Goal: Transaction & Acquisition: Purchase product/service

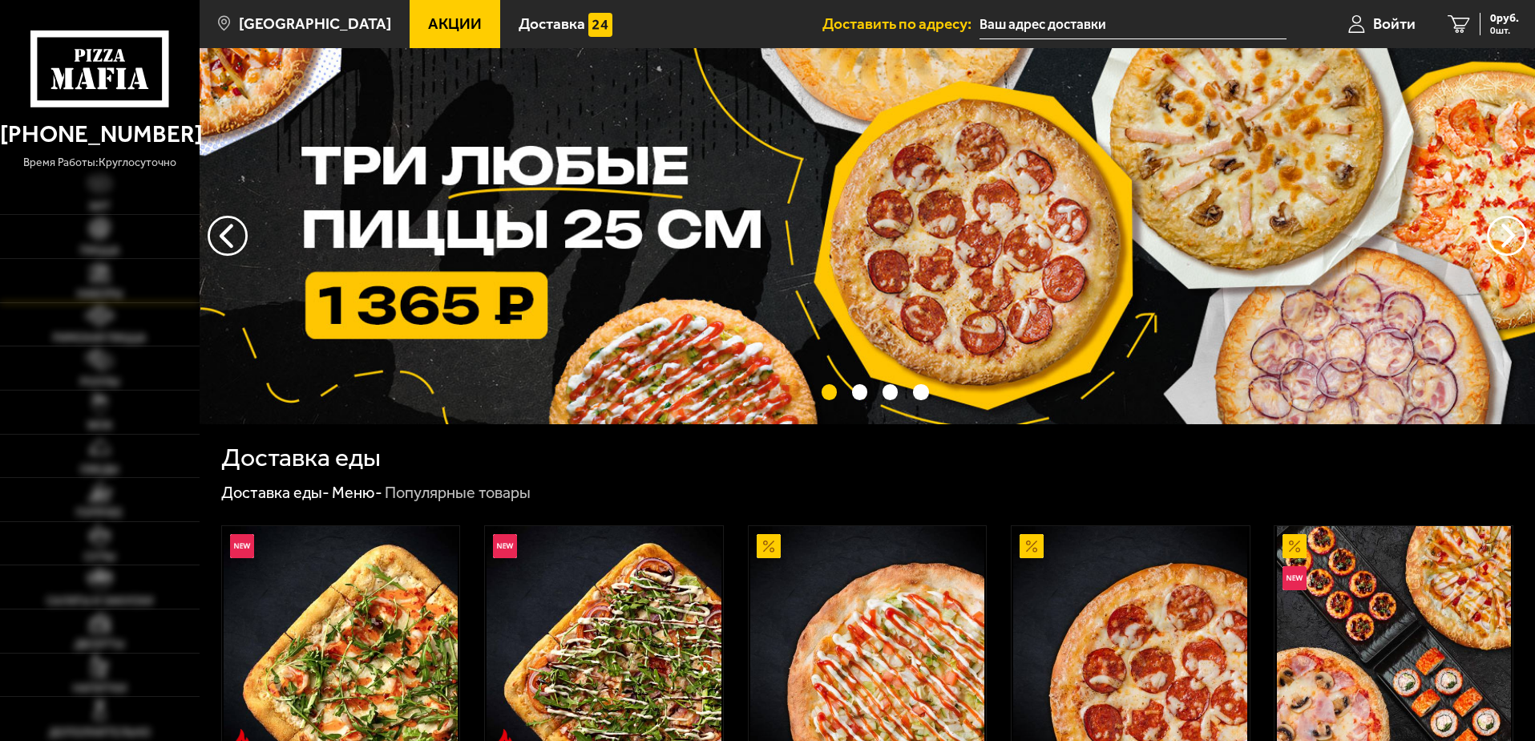
type input "[STREET_ADDRESS]"
click at [123, 237] on link "Пицца" at bounding box center [100, 236] width 200 height 43
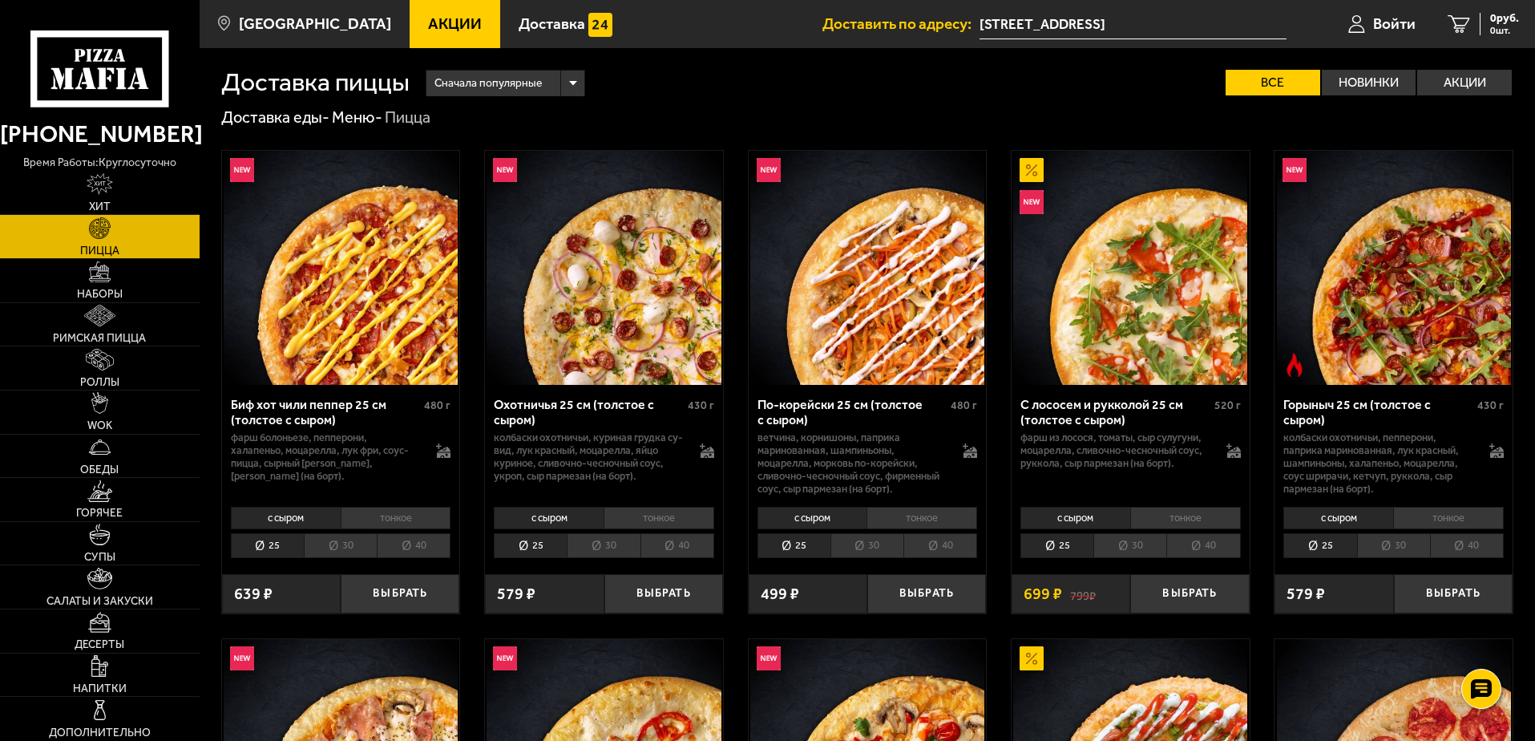
click at [604, 250] on img at bounding box center [604, 268] width 234 height 234
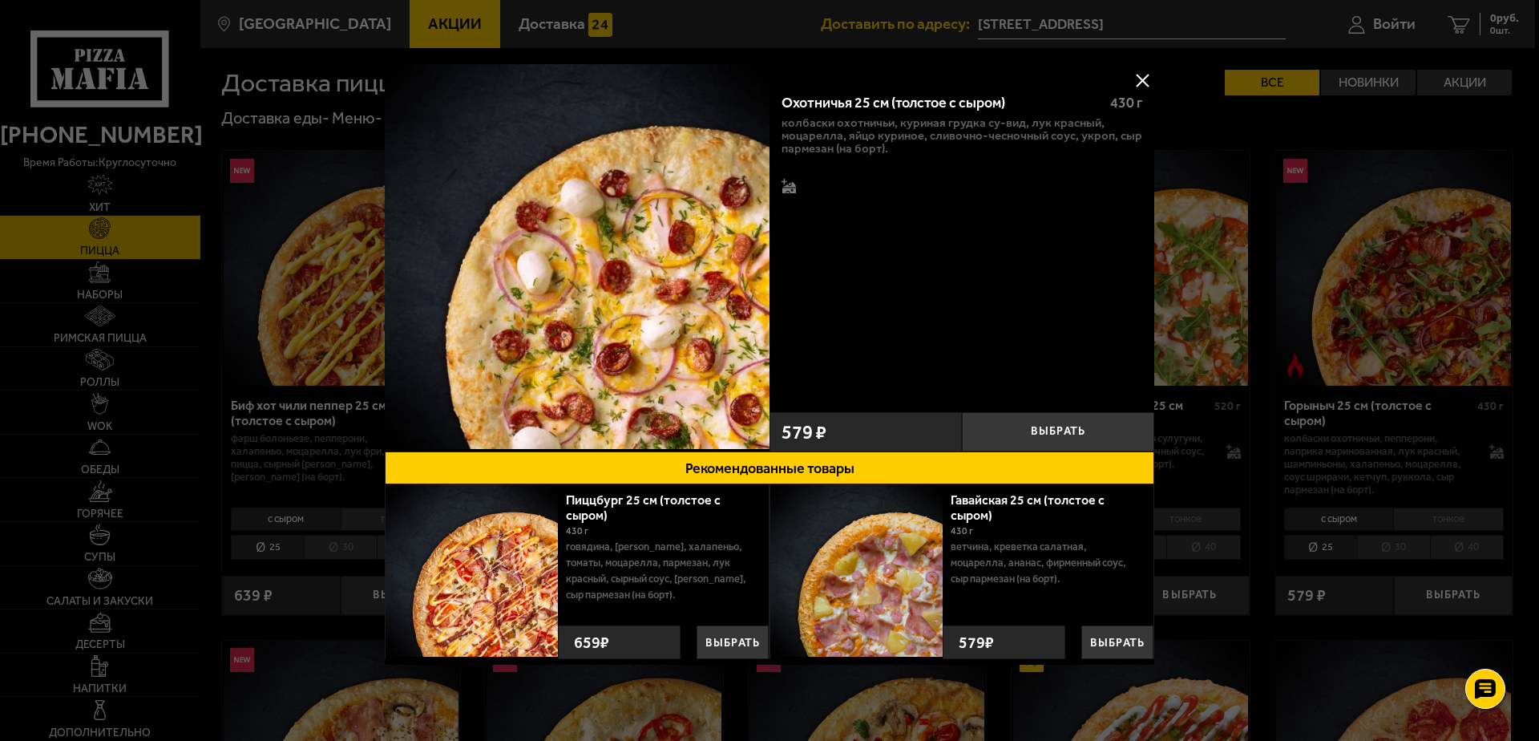
click at [1288, 204] on div at bounding box center [769, 370] width 1539 height 741
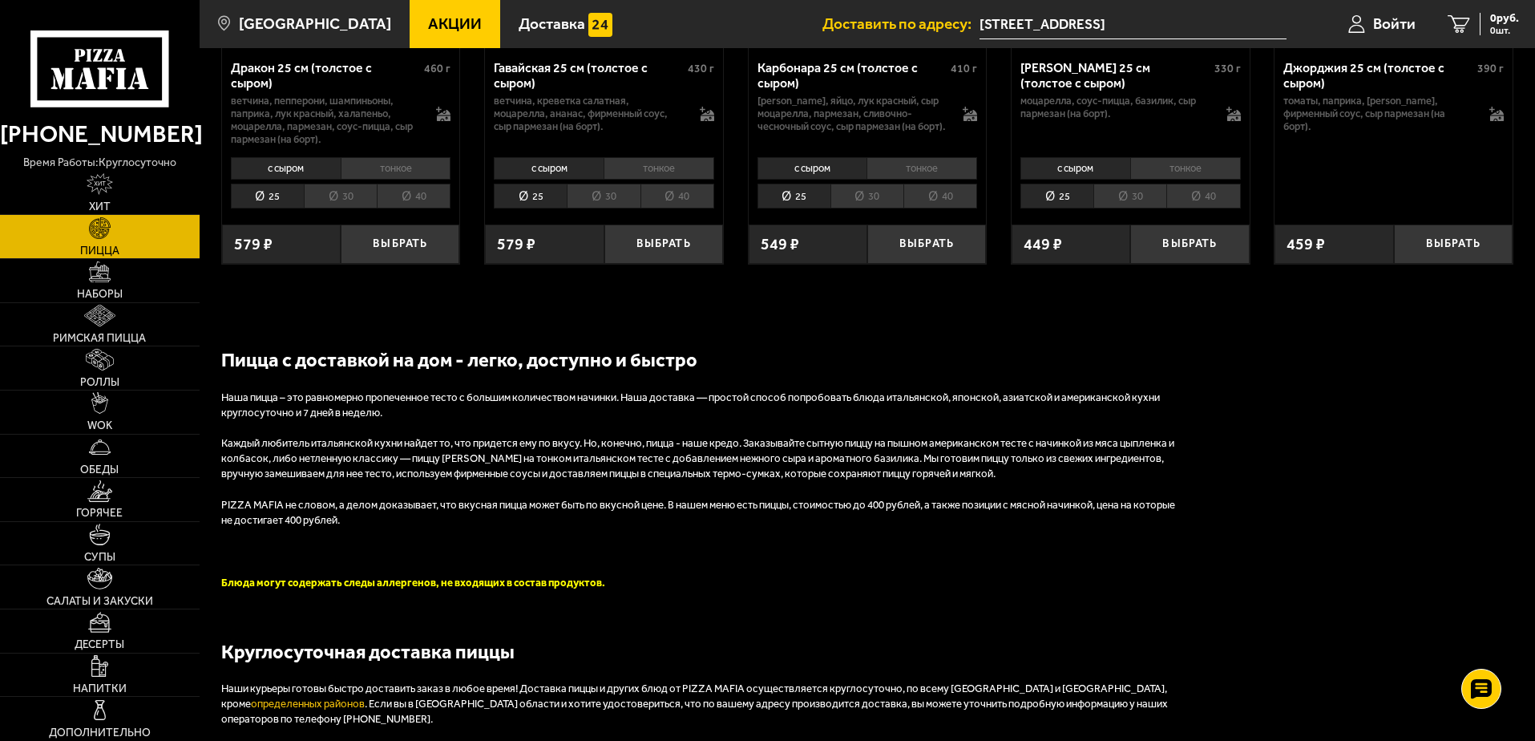
scroll to position [3287, 0]
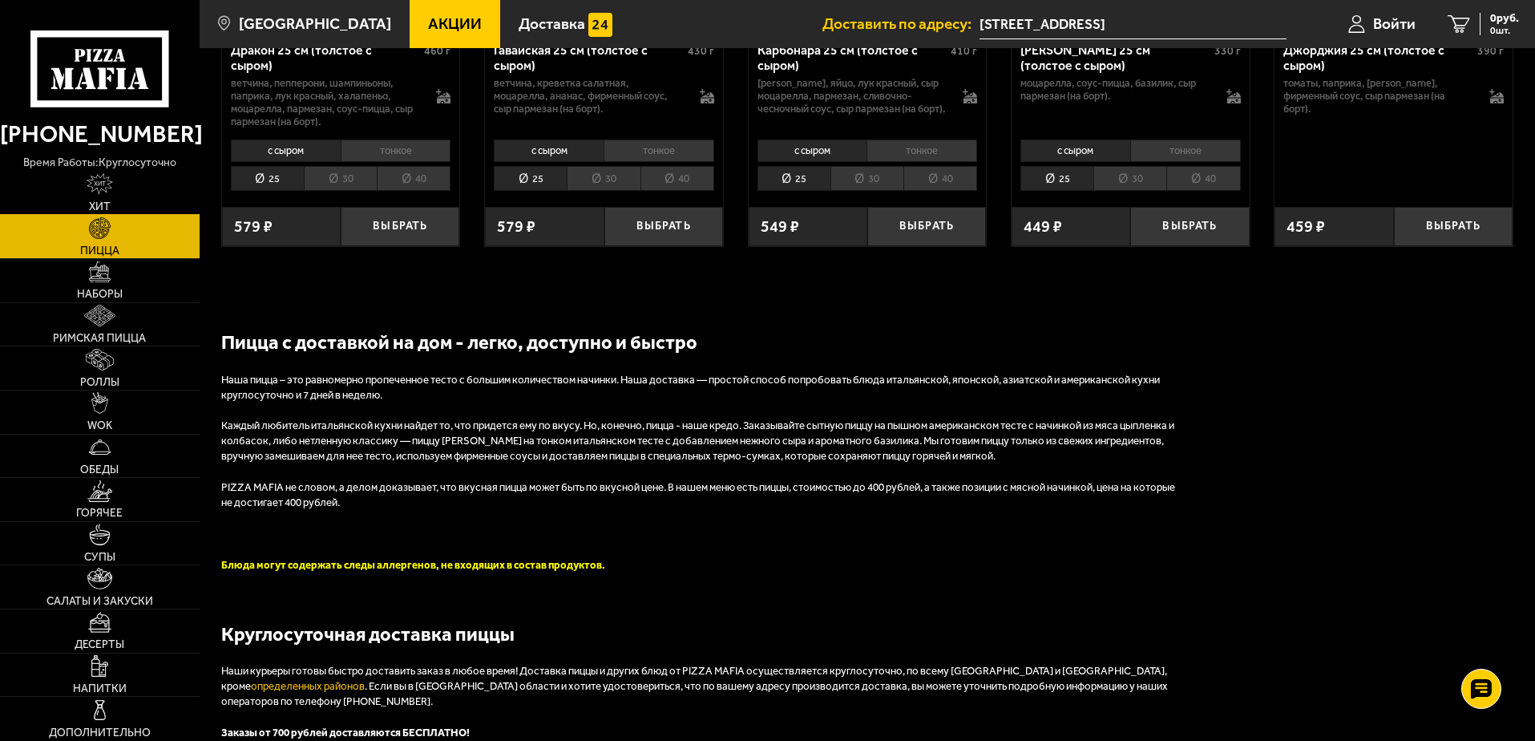
click at [103, 196] on link "Хит" at bounding box center [100, 193] width 200 height 43
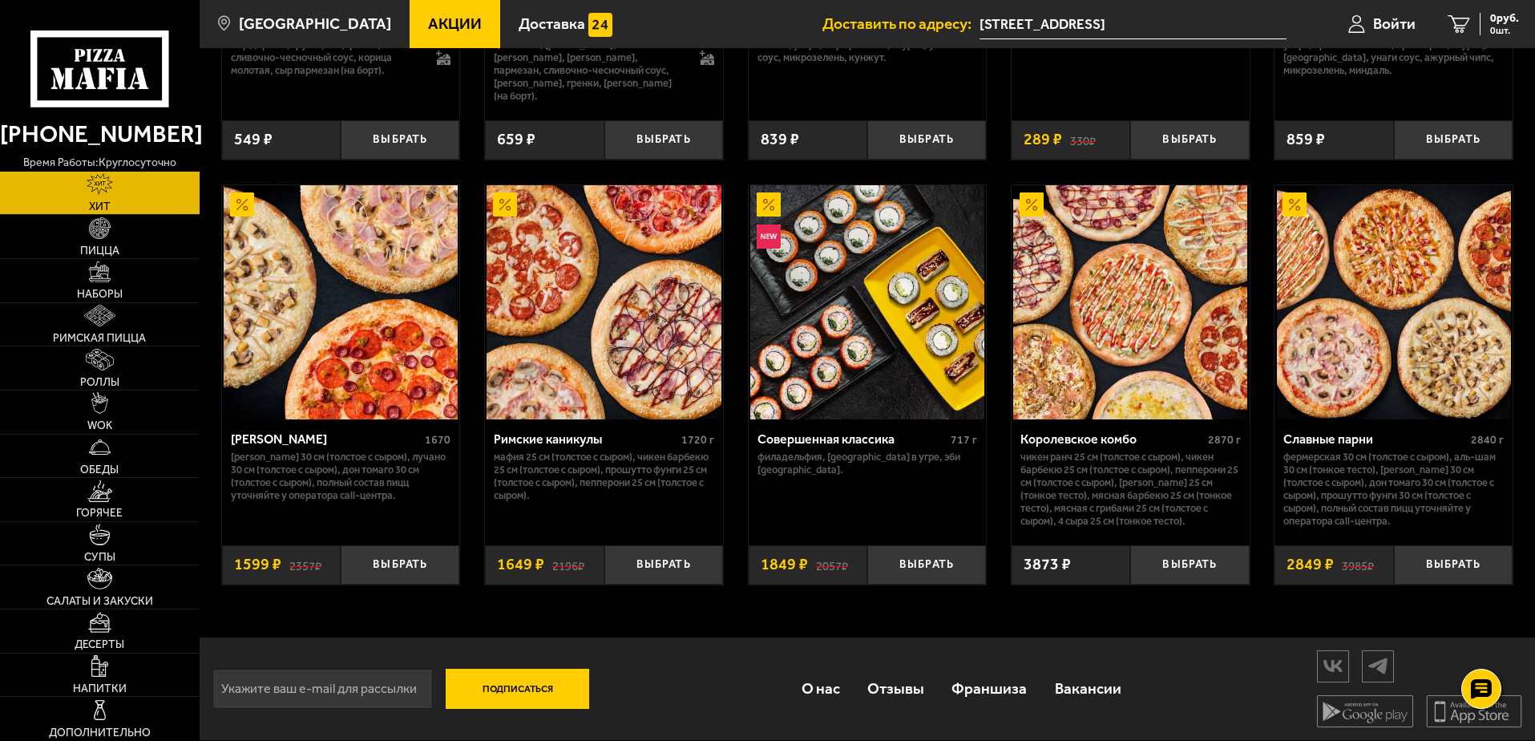
scroll to position [826, 0]
click at [135, 507] on link "Горячее" at bounding box center [100, 499] width 200 height 43
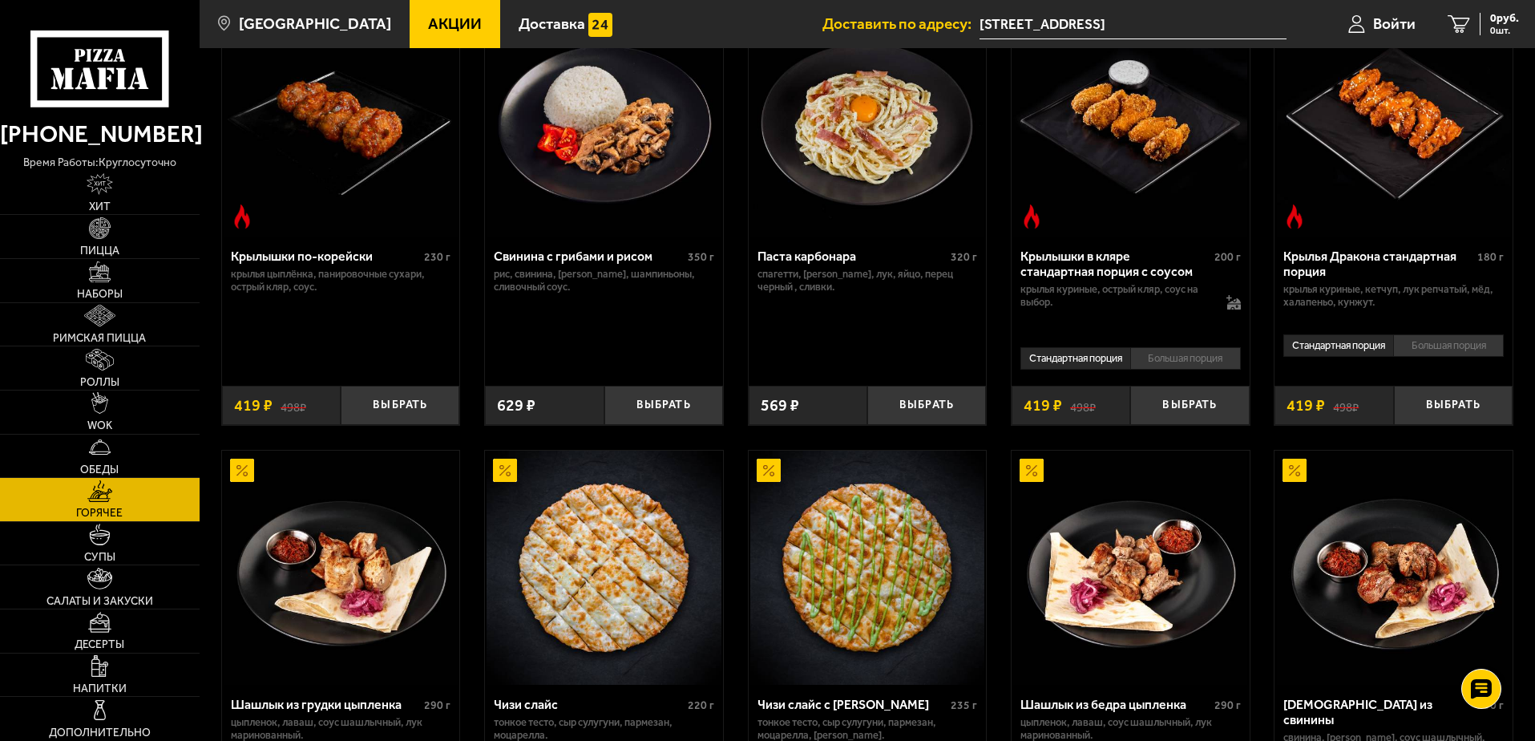
scroll to position [962, 0]
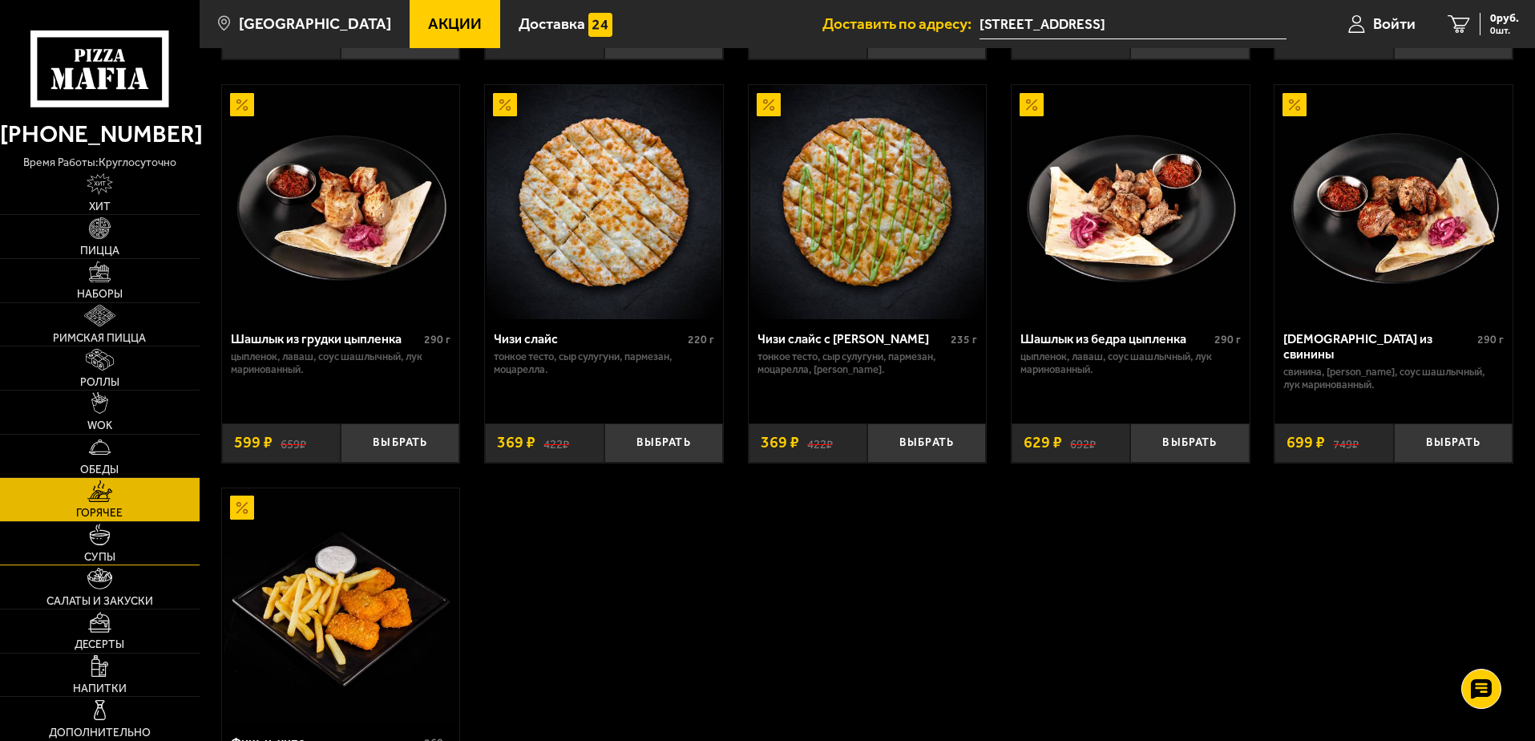
click at [135, 556] on link "Супы" at bounding box center [100, 543] width 200 height 43
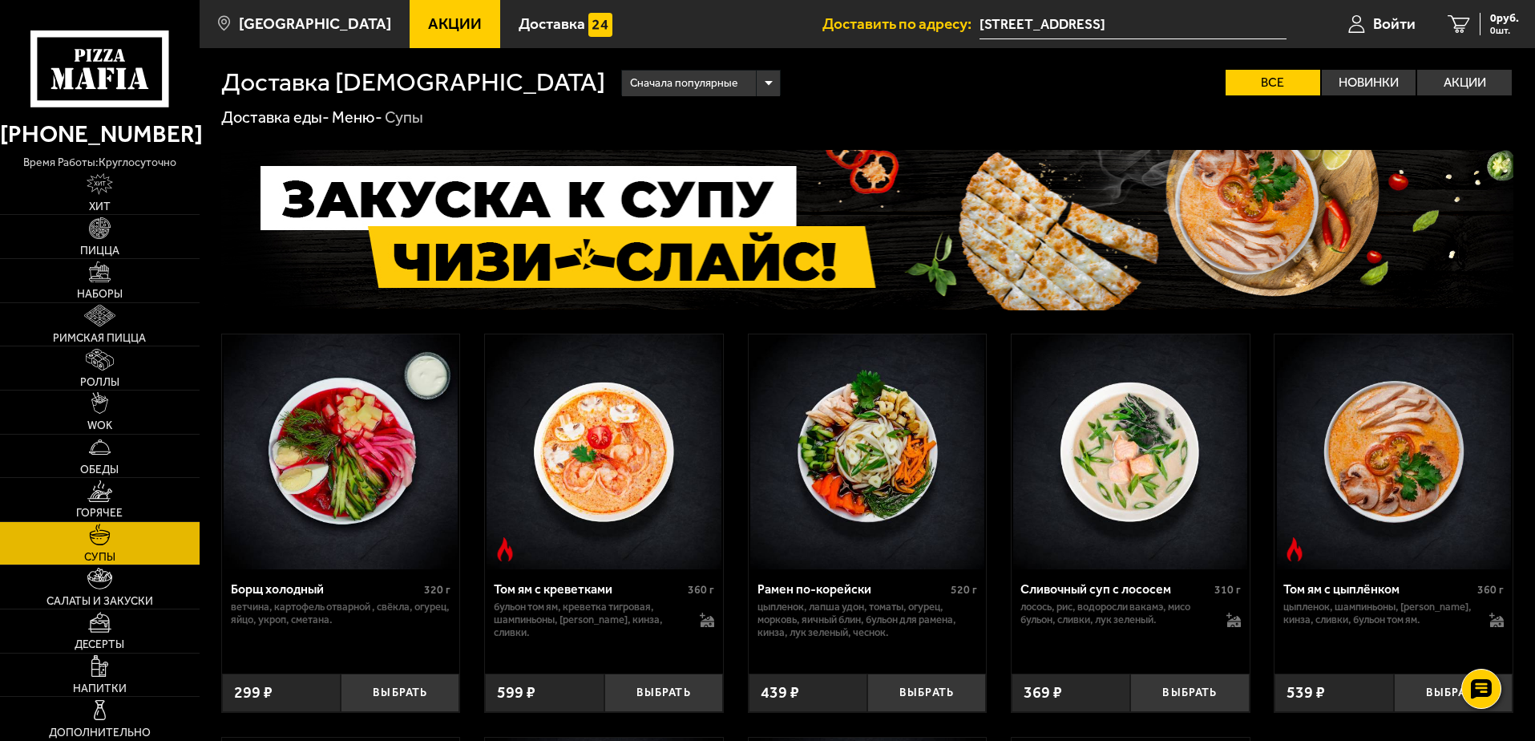
click at [60, 62] on icon at bounding box center [99, 68] width 138 height 76
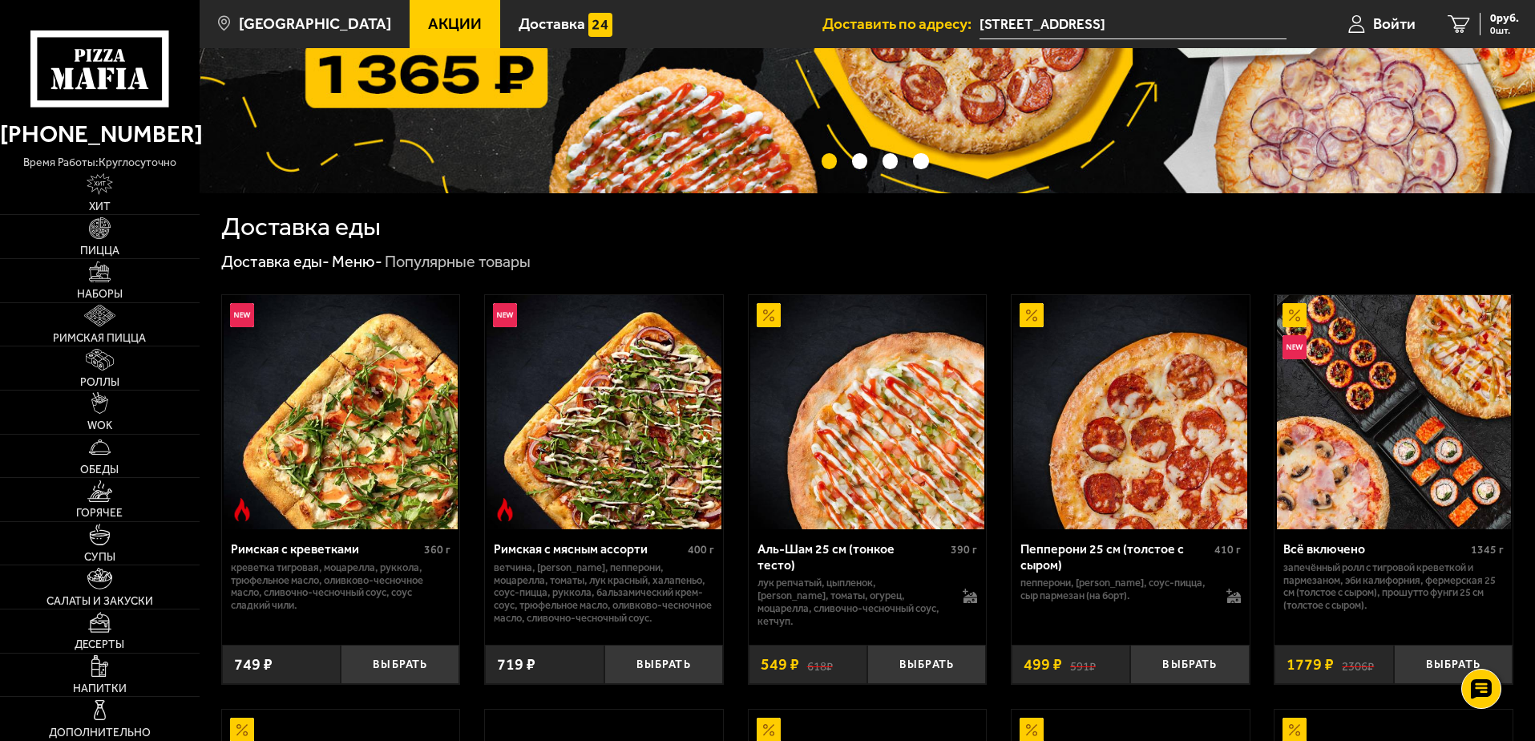
scroll to position [241, 0]
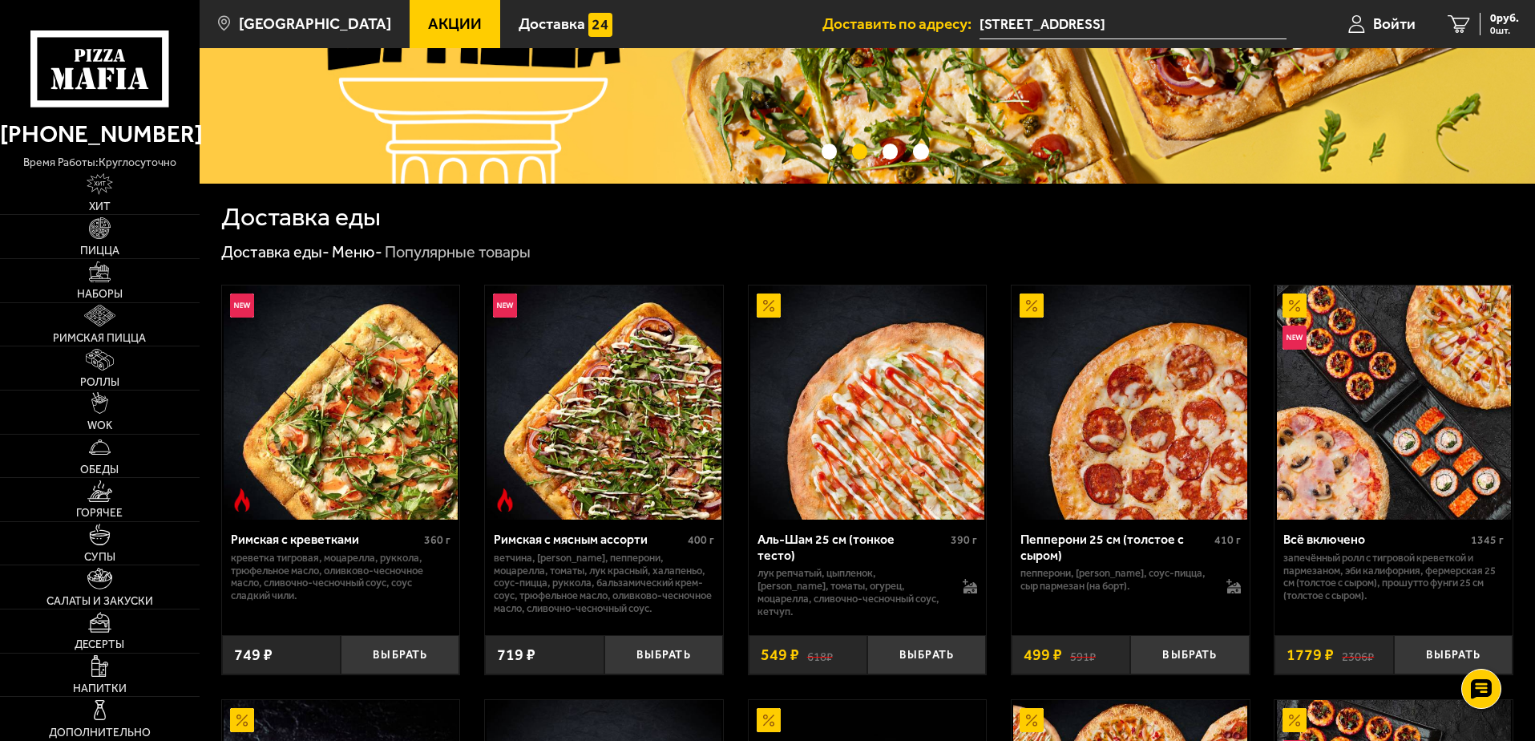
click at [617, 389] on img at bounding box center [604, 402] width 234 height 234
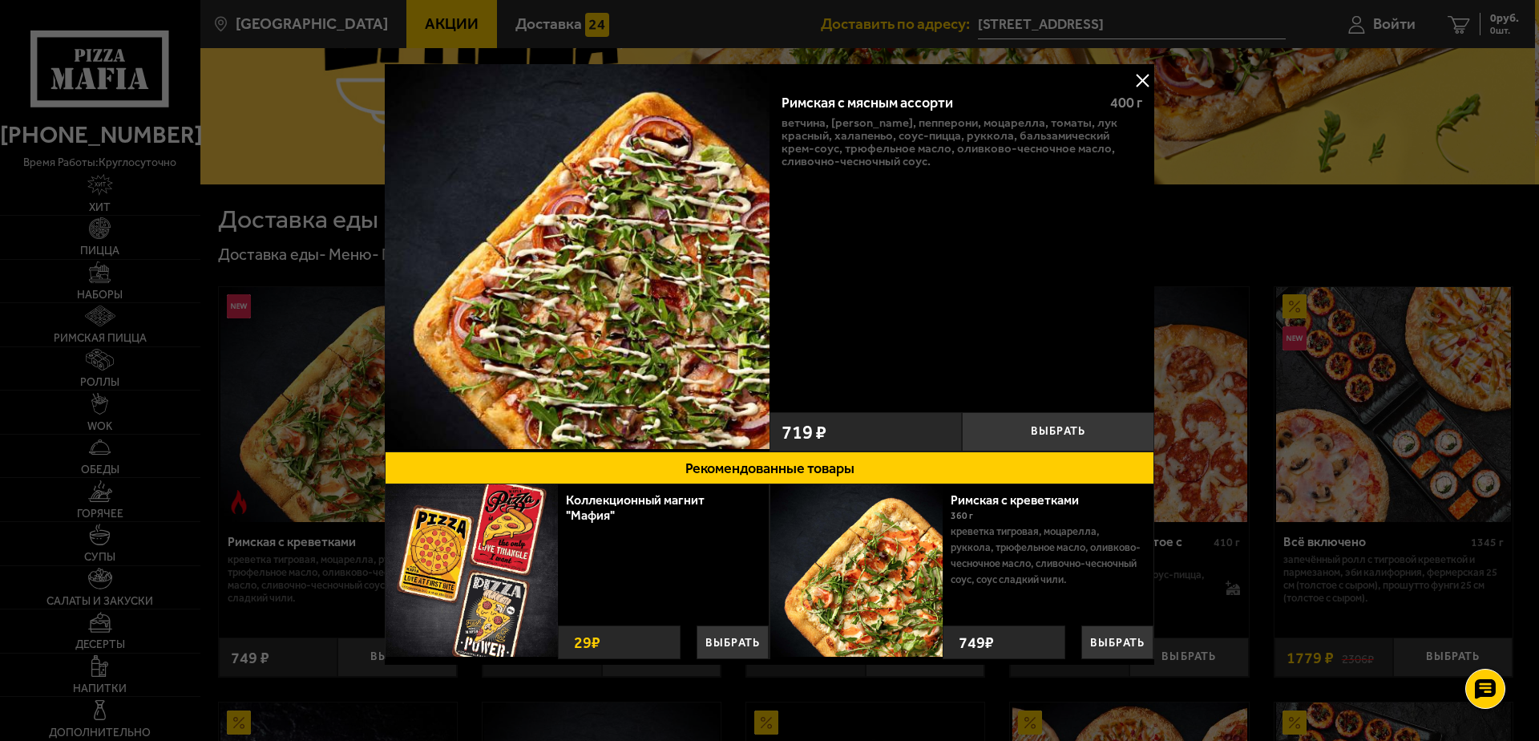
click at [600, 319] on img at bounding box center [577, 256] width 385 height 385
click at [1283, 415] on div at bounding box center [769, 370] width 1539 height 741
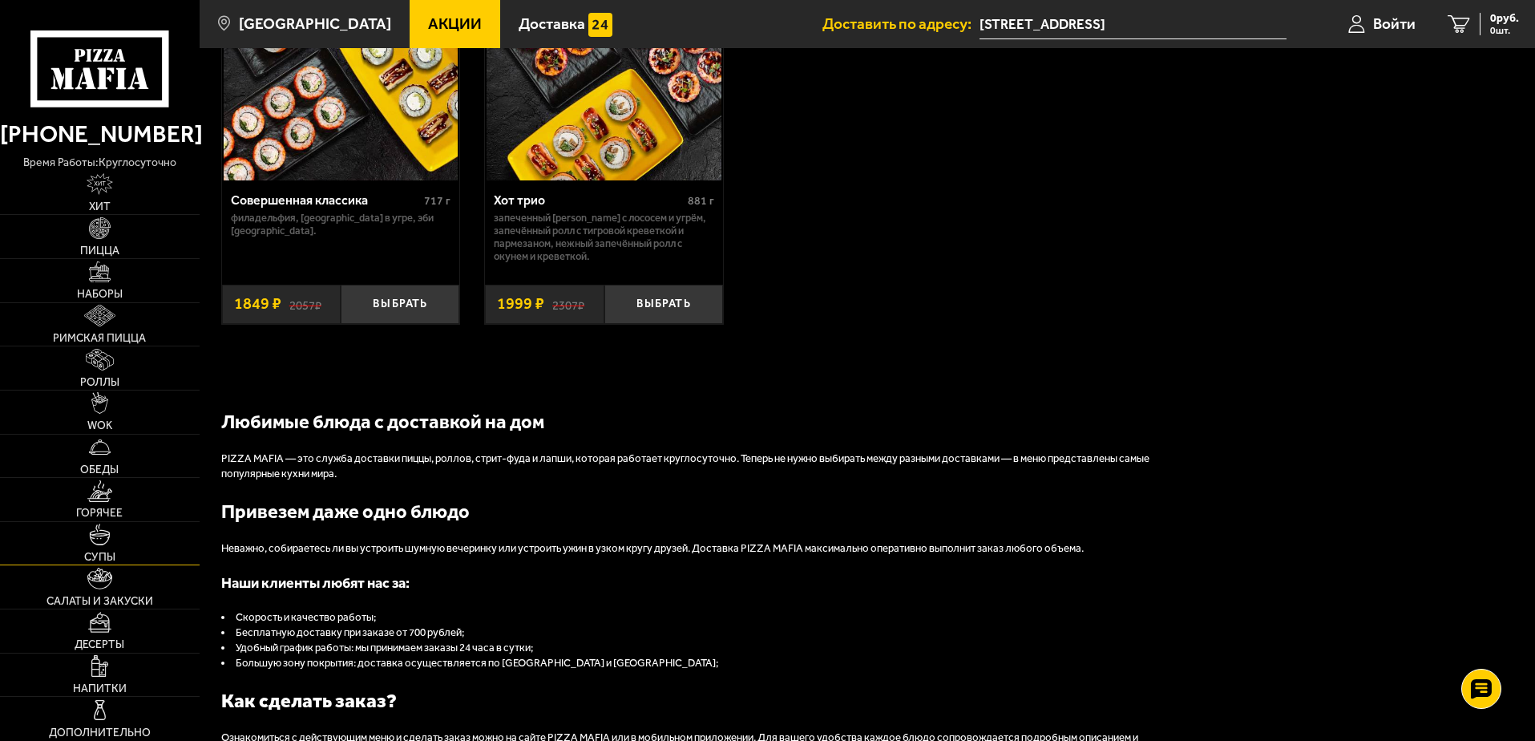
scroll to position [1523, 0]
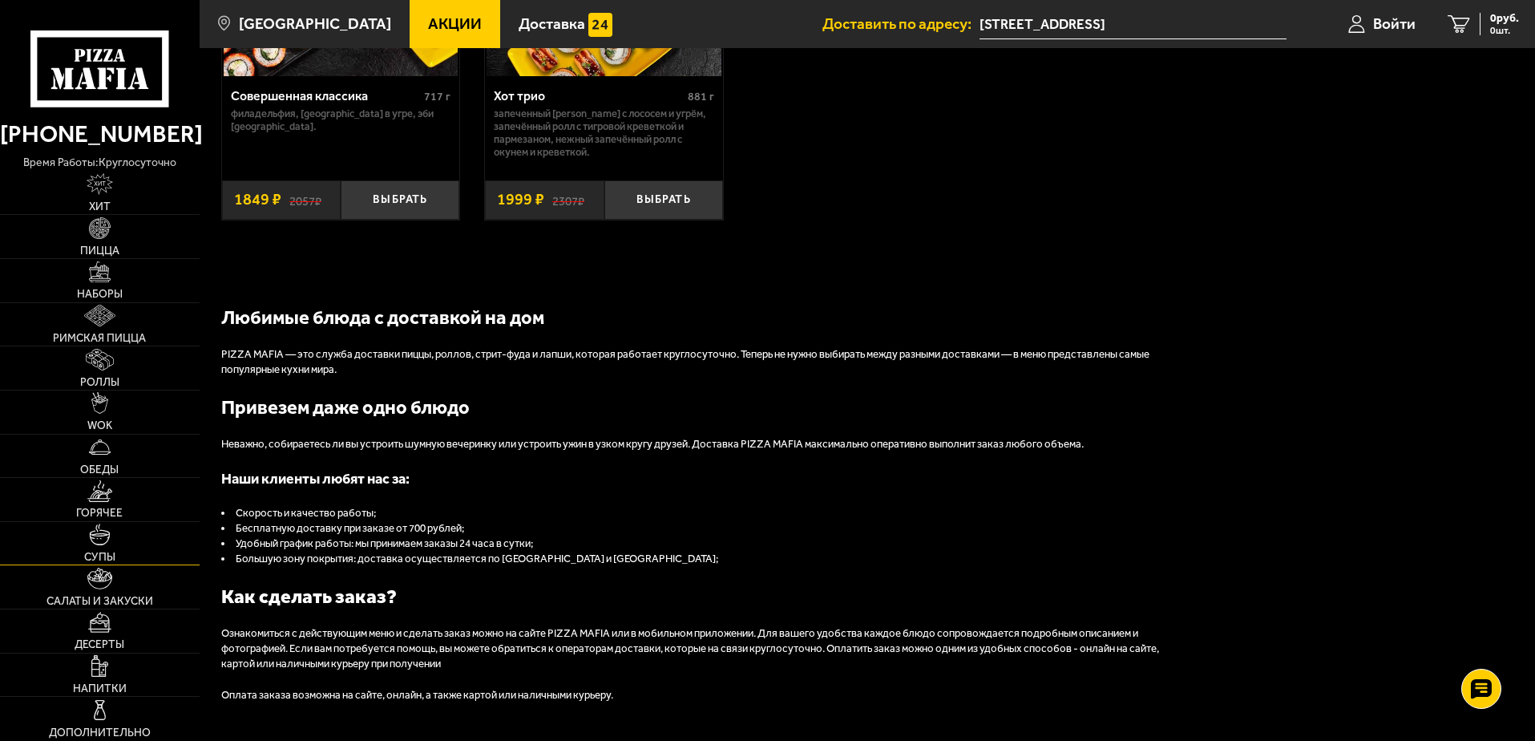
click at [94, 541] on img at bounding box center [100, 535] width 22 height 22
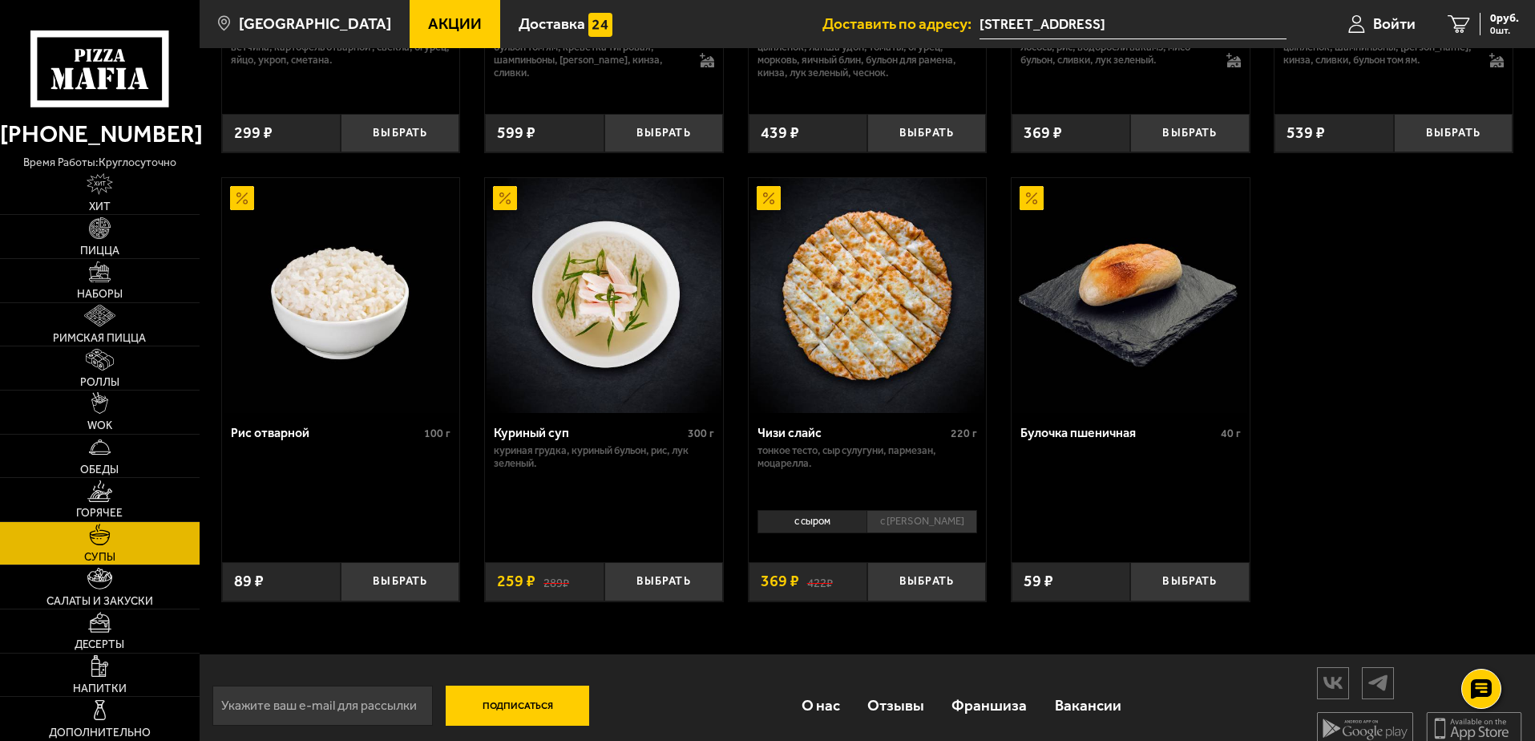
scroll to position [578, 0]
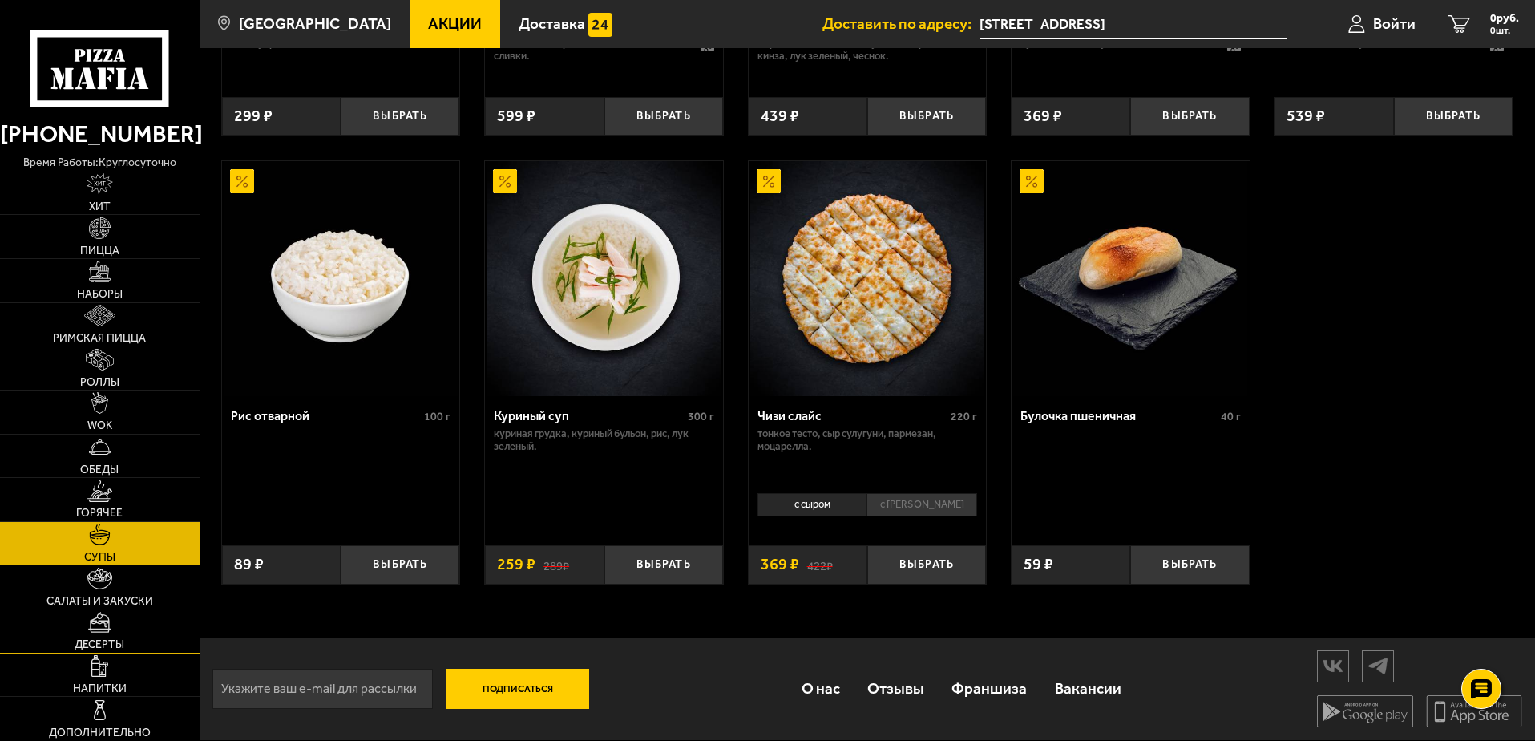
click at [157, 612] on link "Десерты" at bounding box center [100, 630] width 200 height 43
